Goal: Communication & Community: Participate in discussion

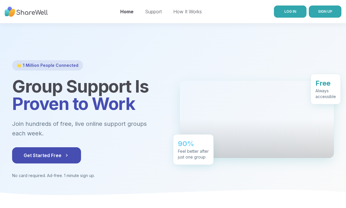
click at [288, 14] on span "LOG IN" at bounding box center [291, 11] width 12 height 5
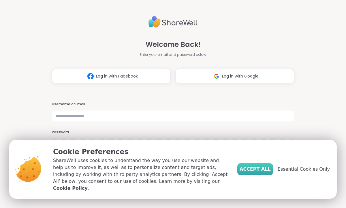
click at [264, 175] on button "Accept All" at bounding box center [256, 169] width 36 height 12
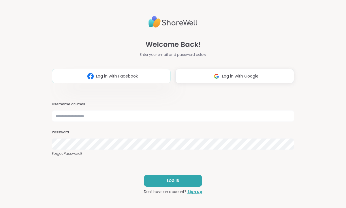
click at [155, 77] on button "Log in with Facebook" at bounding box center [111, 76] width 119 height 14
click at [199, 73] on button "Log in with Google" at bounding box center [235, 76] width 119 height 14
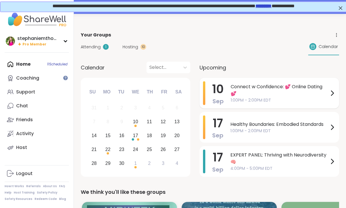
click at [307, 99] on span "1:00PM - 2:00PM EDT" at bounding box center [280, 100] width 98 height 6
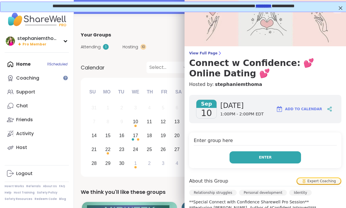
click at [272, 161] on button "Enter" at bounding box center [266, 157] width 72 height 12
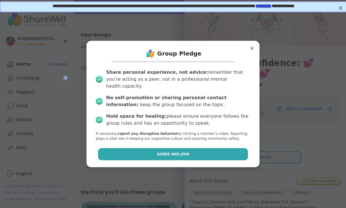
click at [229, 148] on button "Agree and Join" at bounding box center [173, 154] width 150 height 12
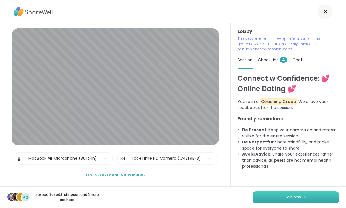
click at [285, 198] on button "Join now" at bounding box center [296, 197] width 87 height 12
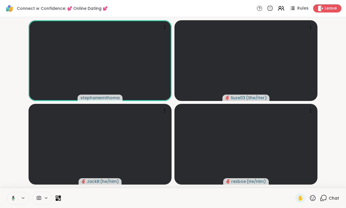
click at [325, 196] on icon at bounding box center [323, 197] width 7 height 7
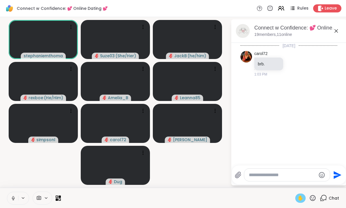
click at [303, 198] on span "✋" at bounding box center [301, 197] width 6 height 7
click at [260, 175] on textarea "Type your message" at bounding box center [282, 175] width 67 height 6
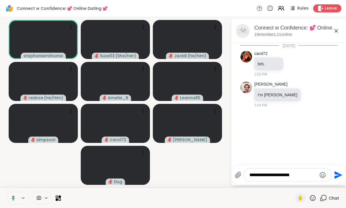
type textarea "**********"
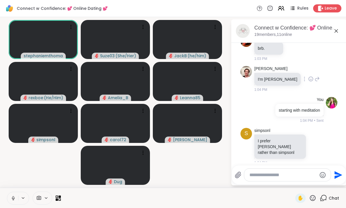
scroll to position [46, 0]
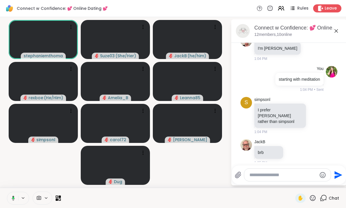
click at [260, 175] on textarea "Type your message" at bounding box center [283, 175] width 67 height 6
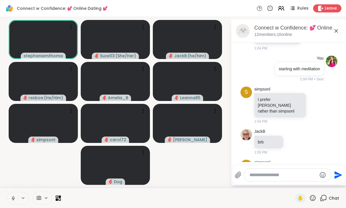
scroll to position [298, 0]
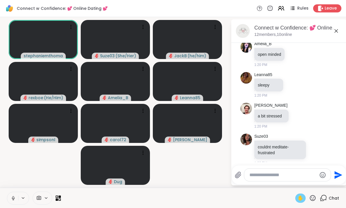
click at [300, 198] on span "✋" at bounding box center [301, 197] width 6 height 7
click at [301, 198] on span "✋" at bounding box center [301, 197] width 6 height 7
click at [143, 28] on icon at bounding box center [143, 27] width 6 height 6
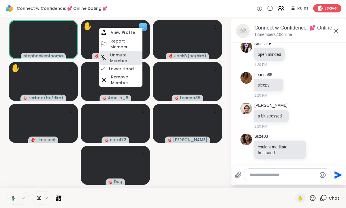
click at [128, 60] on h4 "Unmute Member" at bounding box center [125, 58] width 31 height 12
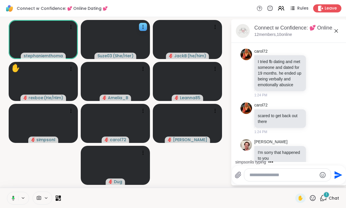
scroll to position [558, 0]
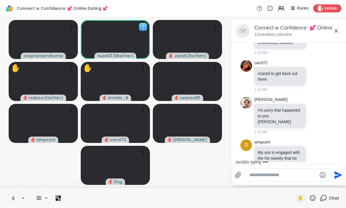
click at [145, 26] on icon at bounding box center [143, 27] width 6 height 6
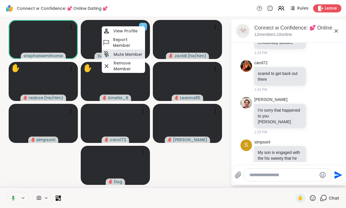
click at [138, 52] on h4 "Mute Member" at bounding box center [128, 54] width 29 height 6
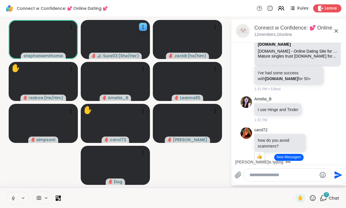
scroll to position [812, 0]
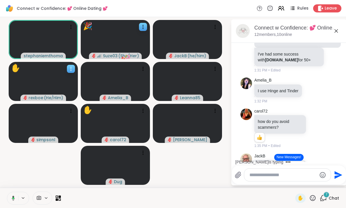
click at [70, 70] on icon at bounding box center [71, 69] width 6 height 6
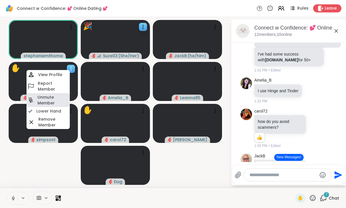
click at [56, 97] on h4 "Unmute Member" at bounding box center [53, 100] width 31 height 12
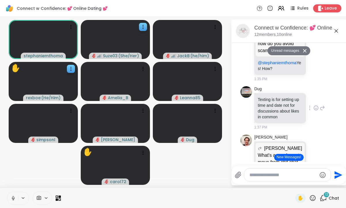
scroll to position [949, 0]
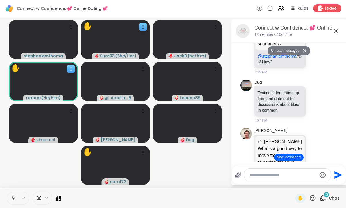
click at [69, 70] on icon at bounding box center [71, 69] width 6 height 6
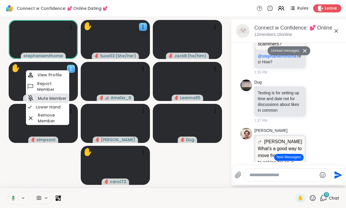
click at [60, 95] on h4 "Mute Member" at bounding box center [52, 98] width 29 height 6
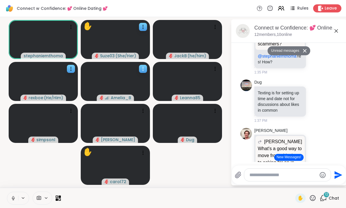
click at [144, 67] on icon at bounding box center [143, 69] width 6 height 6
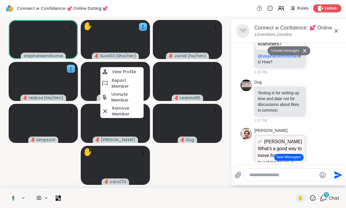
click at [166, 167] on video-player-container "stephaniemthoma ✋ Suze03 ( She/Her ) JackB ( he/him ) rexboe ( He/Him ) [PERSON…" at bounding box center [115, 102] width 224 height 166
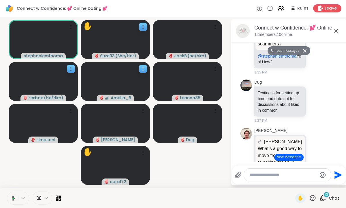
click at [143, 70] on icon at bounding box center [143, 70] width 1 height 1
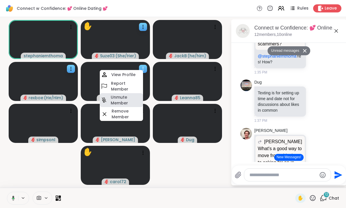
click at [131, 99] on h4 "Unmute Member" at bounding box center [126, 100] width 31 height 12
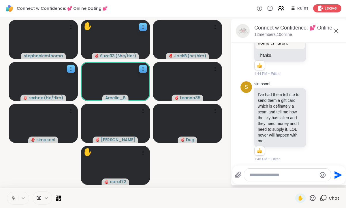
scroll to position [1425, 0]
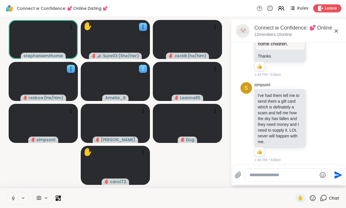
click at [143, 71] on icon at bounding box center [143, 69] width 6 height 6
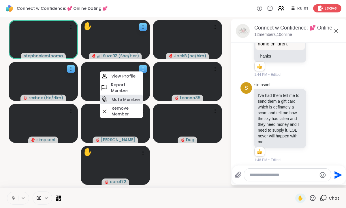
click at [128, 100] on h4 "Mute Member" at bounding box center [126, 99] width 29 height 6
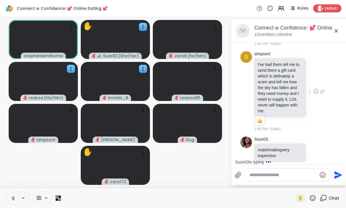
scroll to position [1472, 0]
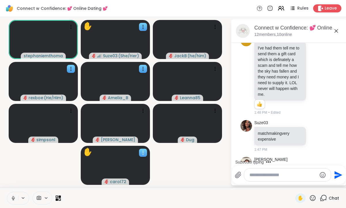
click at [143, 152] on icon at bounding box center [143, 152] width 1 height 1
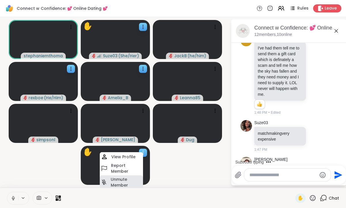
click at [125, 180] on h4 "Unmute Member" at bounding box center [126, 182] width 31 height 12
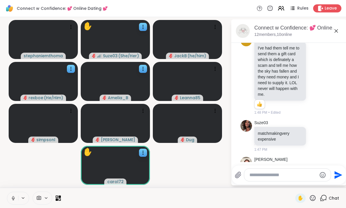
scroll to position [1503, 0]
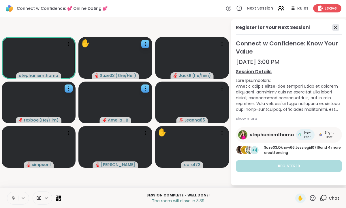
click at [334, 27] on icon at bounding box center [336, 27] width 7 height 7
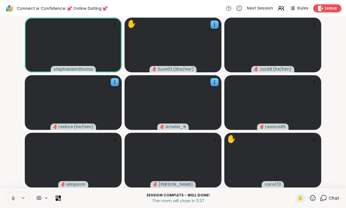
click at [324, 196] on icon at bounding box center [323, 197] width 7 height 7
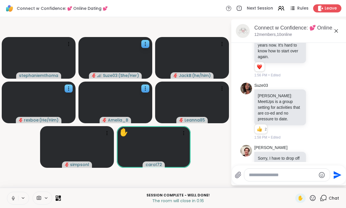
scroll to position [1705, 0]
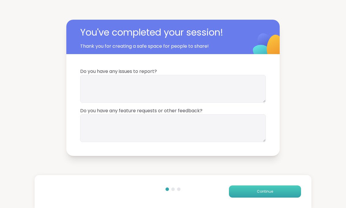
click at [249, 190] on button "Continue" at bounding box center [265, 191] width 72 height 12
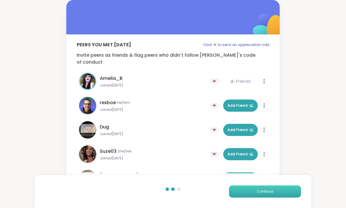
click at [249, 190] on button "Continue" at bounding box center [265, 191] width 72 height 12
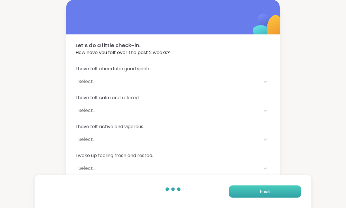
click at [249, 190] on button "Finish" at bounding box center [265, 191] width 72 height 12
